Goal: Task Accomplishment & Management: Manage account settings

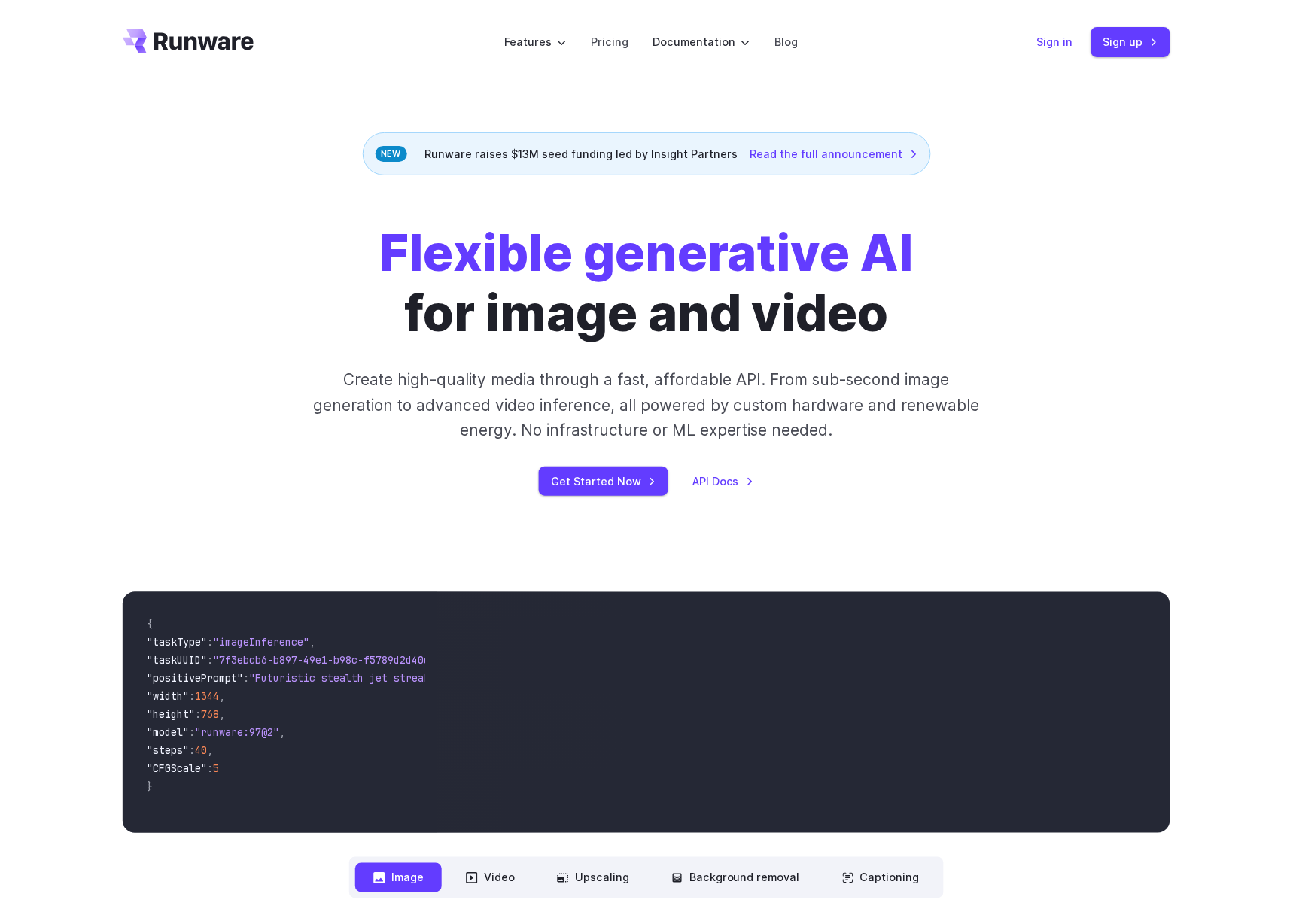
click at [1061, 34] on div "Sign in Sign up" at bounding box center [1103, 41] width 133 height 30
click at [1061, 39] on link "Sign in" at bounding box center [1055, 41] width 36 height 17
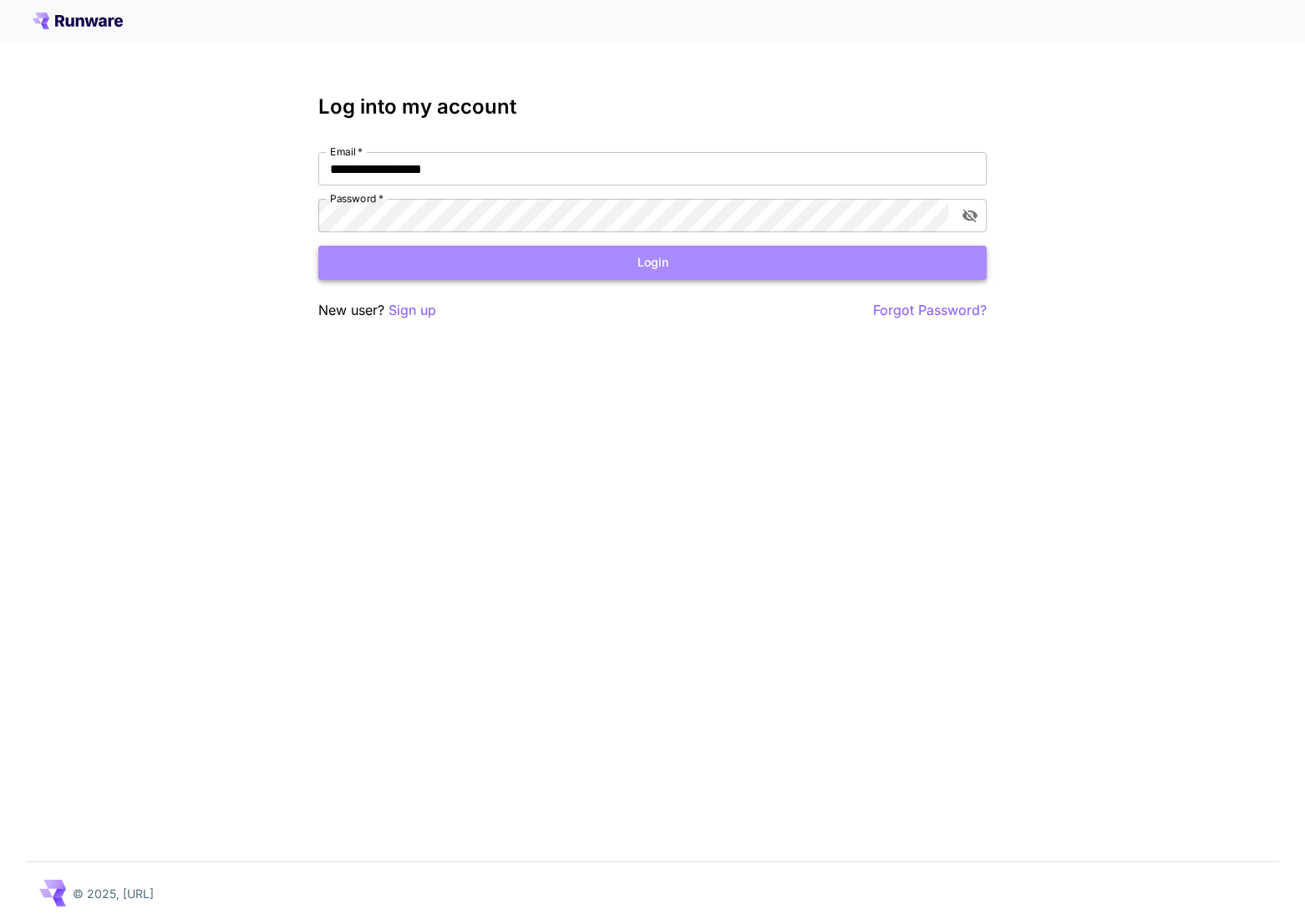
click at [665, 268] on button "Login" at bounding box center [652, 263] width 668 height 34
